Goal: Information Seeking & Learning: Learn about a topic

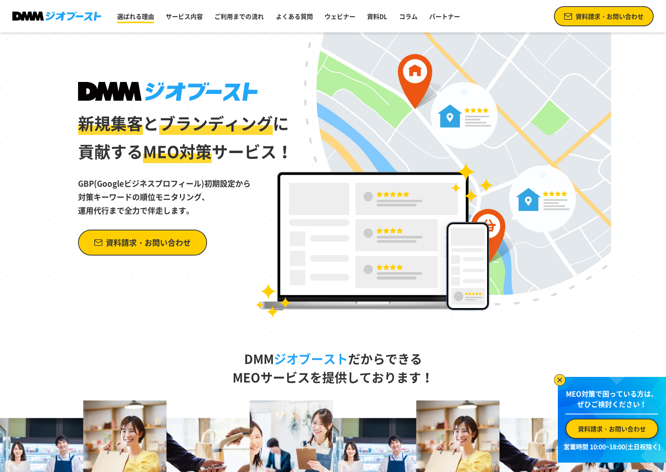
click at [145, 14] on link "選ばれる理由" at bounding box center [135, 15] width 43 height 15
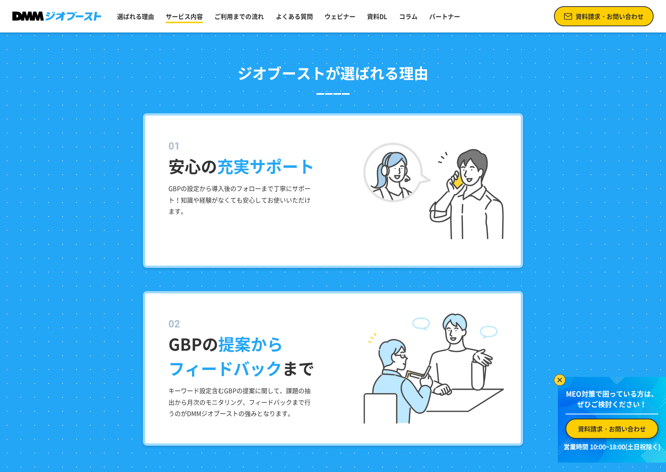
click at [169, 19] on link "サービス内容" at bounding box center [184, 15] width 43 height 15
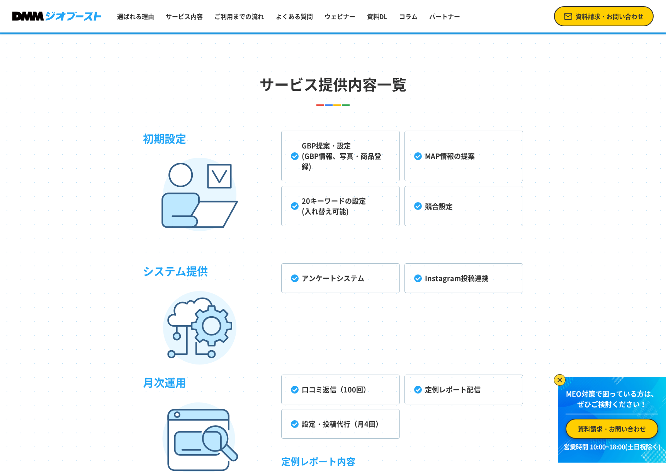
scroll to position [1954, 0]
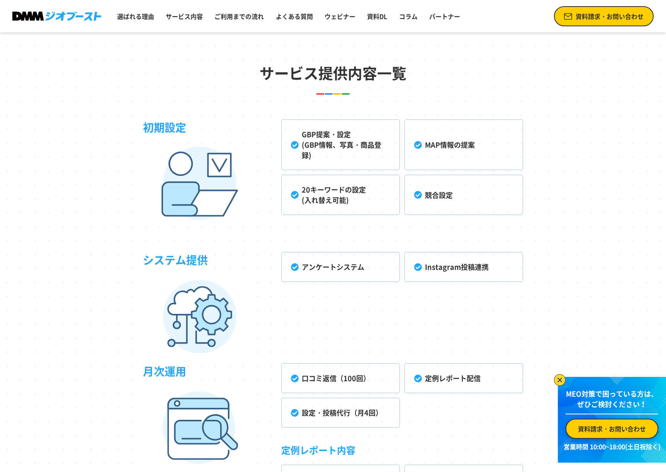
click at [210, 22] on ul "選ばれる理由 サービス内容 ご利用までの流れ よくある質問 ウェビナー 資料DL コラム パートナー" at bounding box center [289, 16] width 350 height 20
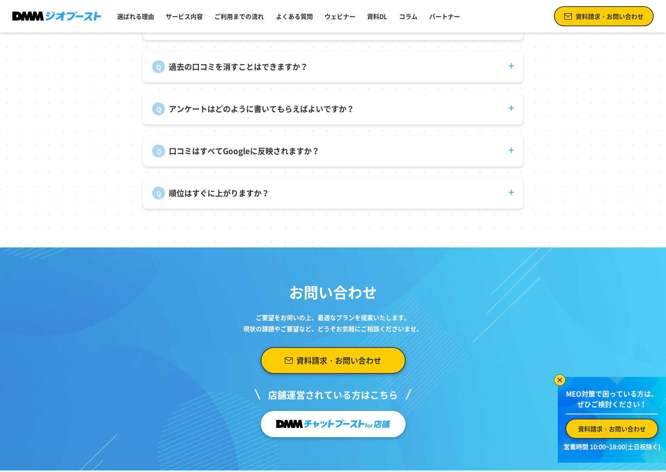
scroll to position [2901, 0]
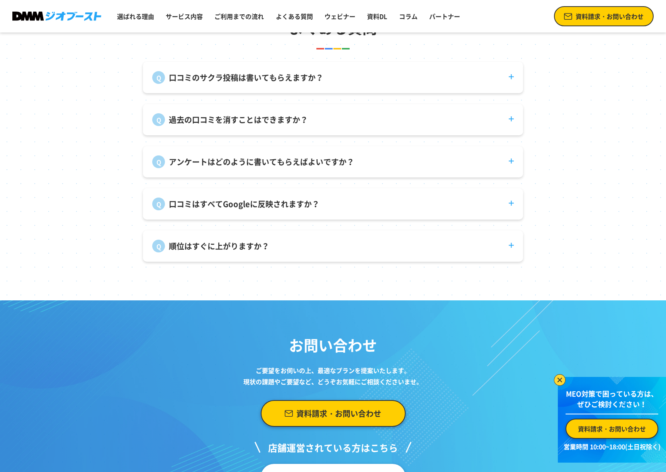
click at [235, 93] on div "口コミのサクラ投稿は書いてもらえますか？ 弊社で口コミ投稿を代行することはありません。" at bounding box center [333, 77] width 380 height 31
click at [233, 92] on div "口コミのサクラ投稿は書いてもらえますか？ 弊社で口コミ投稿を代行することはありません。" at bounding box center [333, 77] width 380 height 31
click at [225, 83] on p "口コミのサクラ投稿は書いてもらえますか？" at bounding box center [246, 78] width 155 height 12
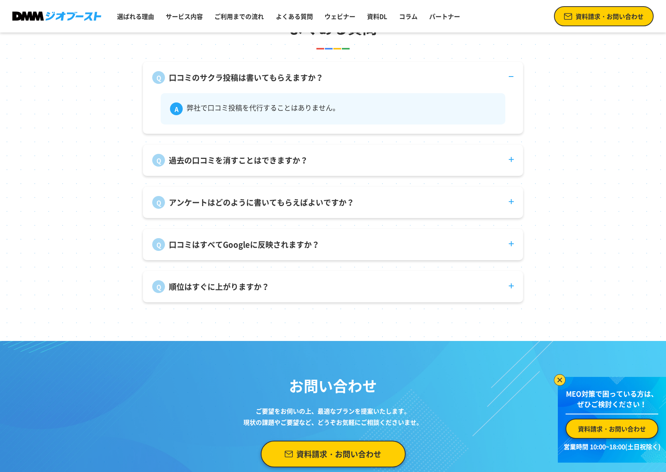
click at [224, 83] on p "口コミのサクラ投稿は書いてもらえますか？" at bounding box center [246, 78] width 155 height 12
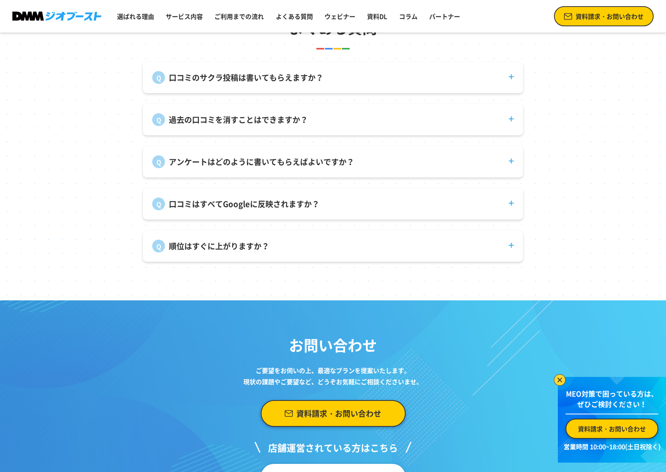
click at [233, 126] on p "過去の口コミを消すことはできますか？" at bounding box center [238, 120] width 139 height 12
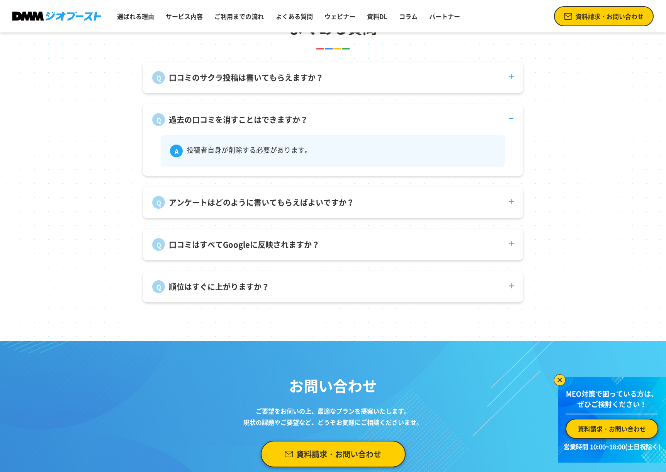
click at [235, 124] on p "過去の口コミを消すことはできますか？" at bounding box center [238, 120] width 139 height 12
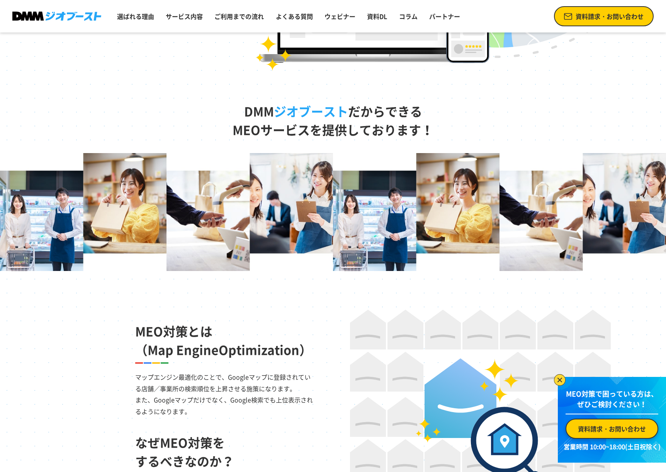
scroll to position [0, 0]
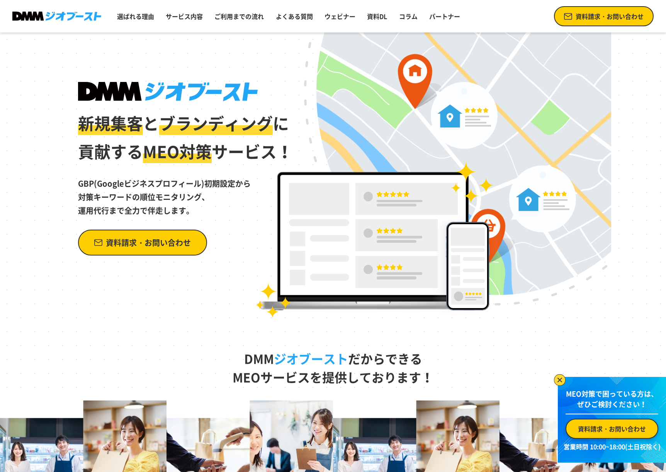
click at [558, 382] on img at bounding box center [560, 380] width 12 height 12
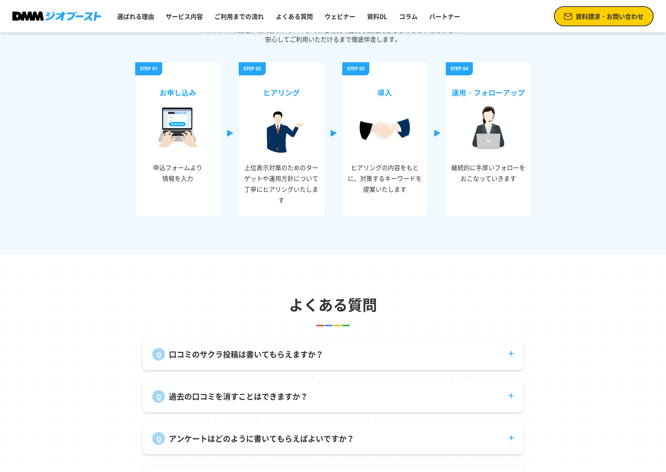
scroll to position [3039, 0]
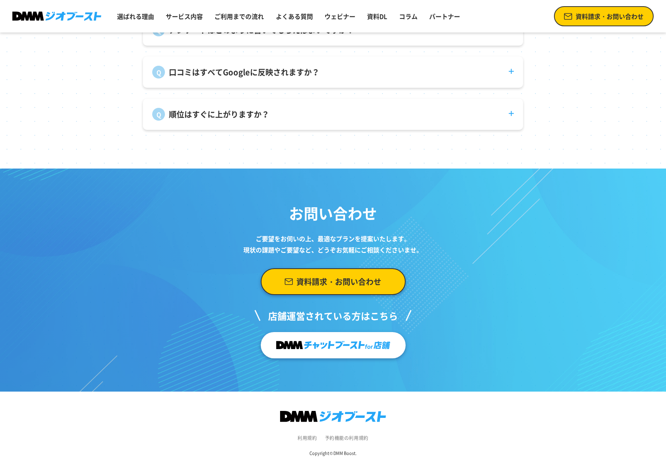
click at [345, 350] on img at bounding box center [333, 344] width 114 height 15
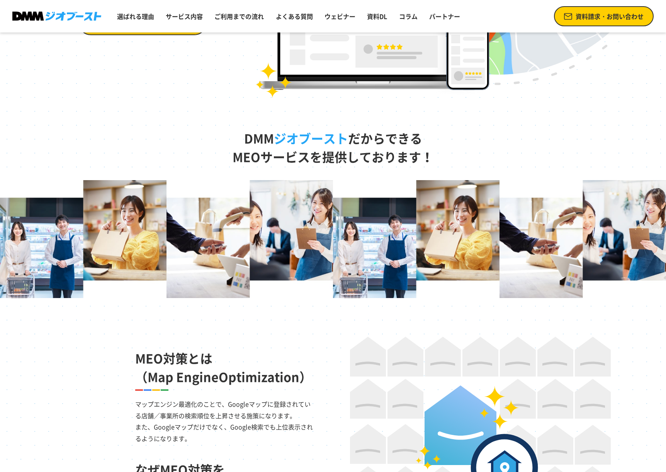
scroll to position [0, 0]
